Goal: Find specific page/section: Find specific page/section

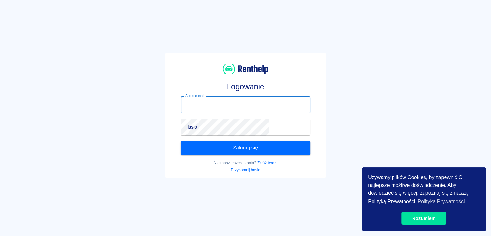
click at [283, 107] on input "Adres e-mail" at bounding box center [245, 104] width 129 height 17
type input "[EMAIL_ADDRESS][DOMAIN_NAME]"
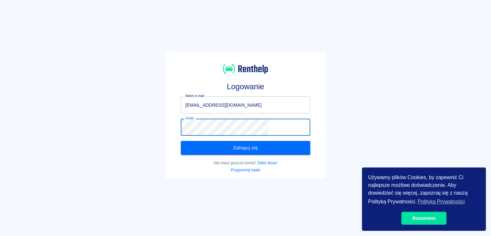
click button "Zaloguj się" at bounding box center [245, 148] width 129 height 14
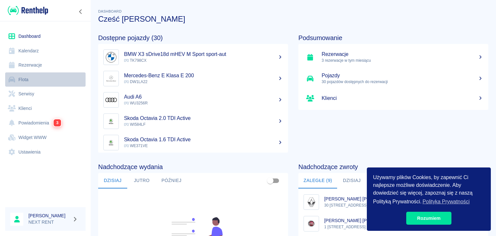
click at [57, 80] on link "Flota" at bounding box center [45, 79] width 80 height 15
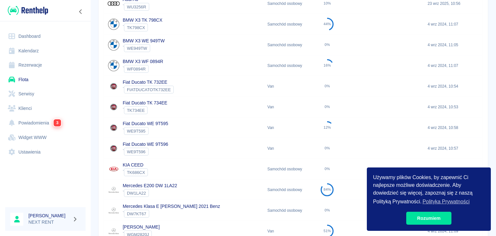
scroll to position [89, 0]
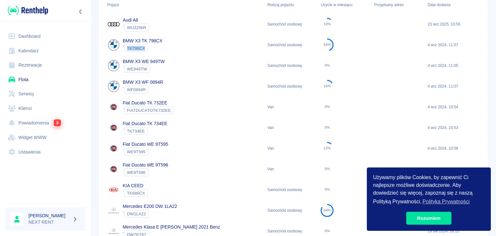
drag, startPoint x: 126, startPoint y: 47, endPoint x: 146, endPoint y: 49, distance: 19.8
click at [146, 49] on span "TK798CX" at bounding box center [135, 48] width 23 height 5
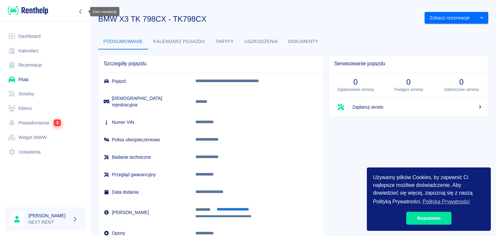
click at [82, 12] on icon "Zwiń nawigację" at bounding box center [81, 11] width 6 height 5
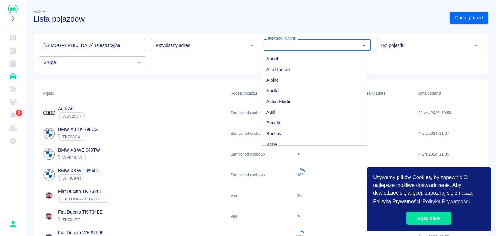
click at [283, 47] on input "[PERSON_NAME]" at bounding box center [312, 45] width 93 height 8
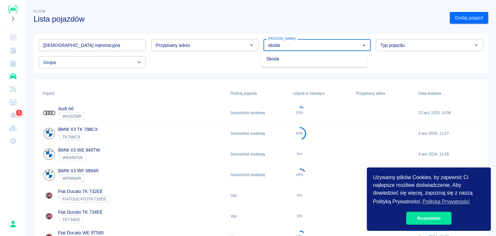
click at [285, 55] on li "Skoda" at bounding box center [314, 59] width 106 height 11
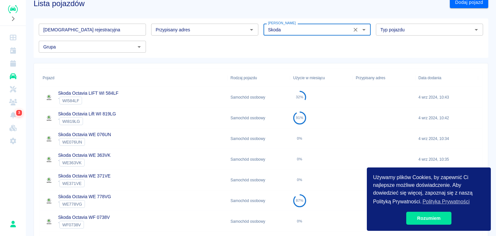
scroll to position [16, 0]
type input "Skoda"
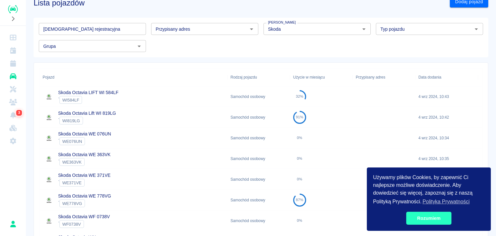
click at [412, 212] on link "Rozumiem" at bounding box center [428, 218] width 45 height 13
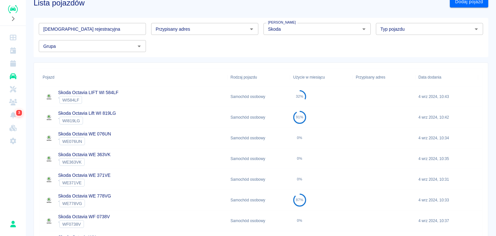
click at [408, 38] on div "Tablica rejestracyjna Tablica rejestracyjna Przypisany adres Przypisany adres M…" at bounding box center [259, 35] width 450 height 34
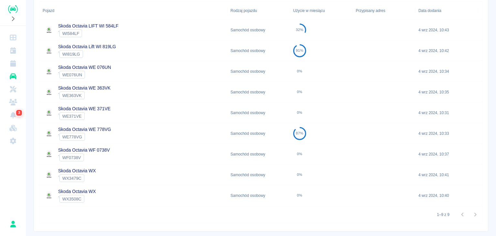
scroll to position [0, 0]
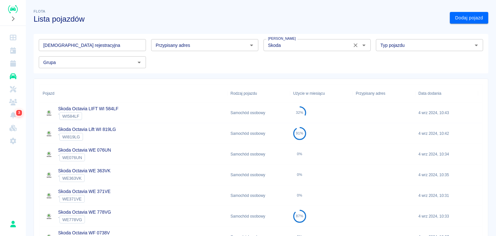
click at [352, 46] on icon "Wyczyść" at bounding box center [355, 45] width 6 height 6
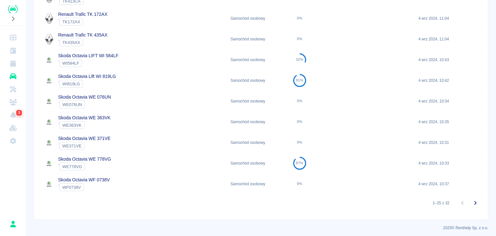
scroll to position [428, 0]
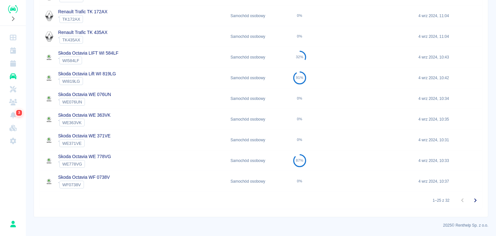
click at [474, 201] on icon "Przejdź do następnej strony" at bounding box center [475, 200] width 2 height 4
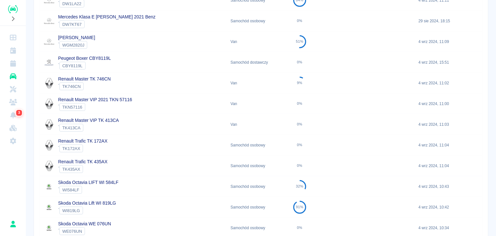
scroll to position [428, 0]
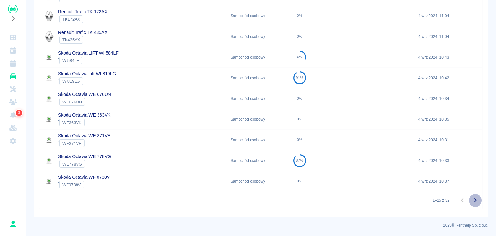
click at [472, 201] on icon "Przejdź do następnej strony" at bounding box center [476, 200] width 8 height 8
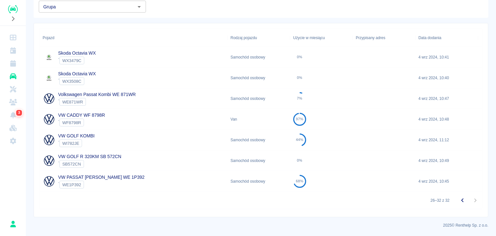
scroll to position [56, 0]
click at [459, 197] on icon "Przejdź do poprzedniej strony" at bounding box center [463, 200] width 8 height 8
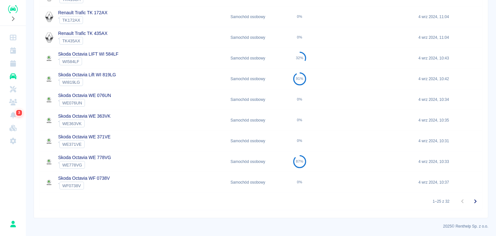
scroll to position [428, 0]
click at [472, 202] on icon "Przejdź do następnej strony" at bounding box center [476, 200] width 8 height 8
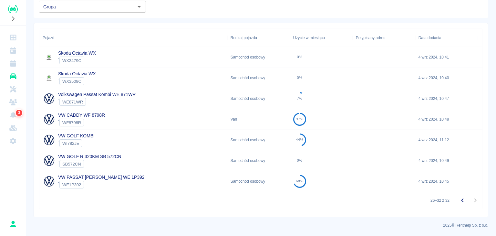
scroll to position [56, 0]
click at [467, 202] on div at bounding box center [469, 200] width 26 height 13
click at [460, 201] on icon "Przejdź do poprzedniej strony" at bounding box center [463, 200] width 8 height 8
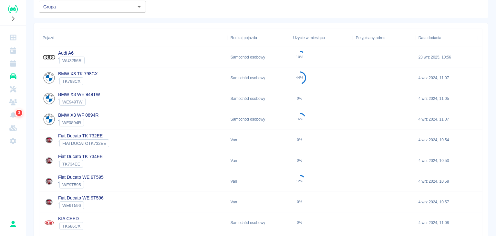
click at [460, 201] on div "4 wrz 2024, 10:57" at bounding box center [446, 202] width 63 height 21
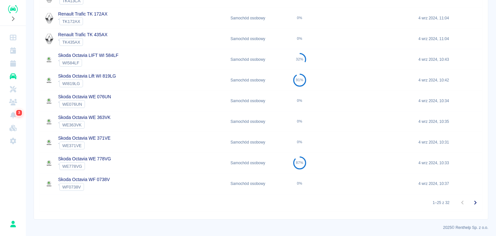
scroll to position [428, 0]
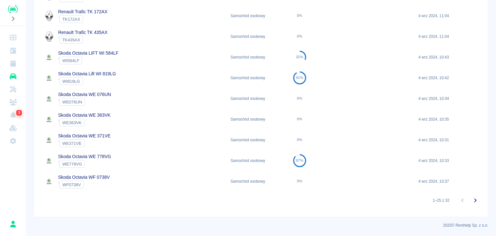
click at [456, 199] on div at bounding box center [469, 200] width 26 height 13
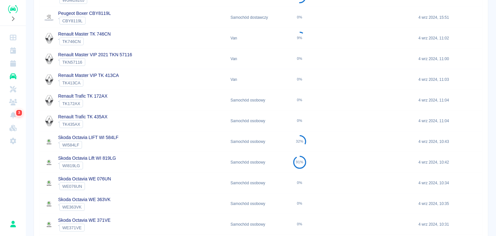
scroll to position [354, 0]
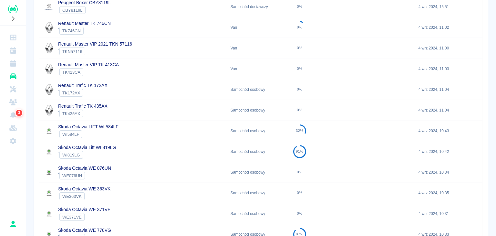
drag, startPoint x: 490, startPoint y: 152, endPoint x: 492, endPoint y: 163, distance: 10.9
click at [491, 163] on div "Flota Lista pojazdów Dodaj pojazd Tablica rejestracyjna Tablica rejestracyjna P…" at bounding box center [261, 118] width 470 height 236
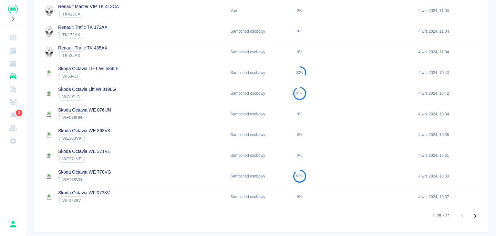
scroll to position [413, 0]
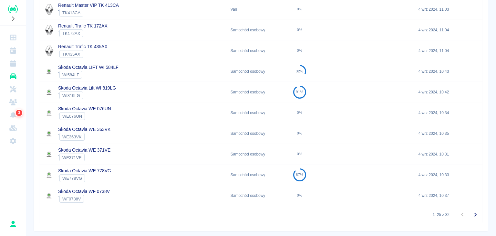
click at [473, 214] on icon "Przejdź do następnej strony" at bounding box center [476, 215] width 8 height 8
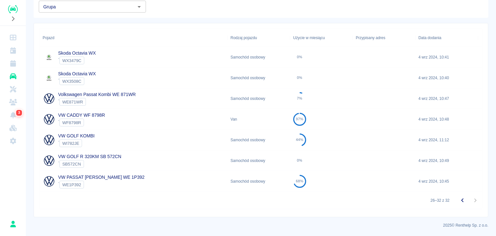
scroll to position [56, 0]
click at [459, 198] on icon "Przejdź do poprzedniej strony" at bounding box center [463, 200] width 8 height 8
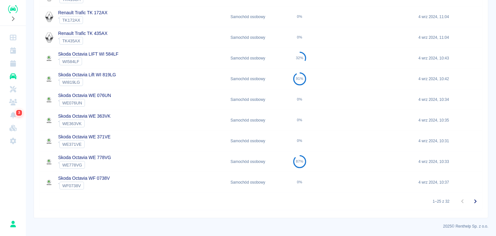
scroll to position [428, 0]
click at [461, 202] on div at bounding box center [469, 200] width 26 height 13
